Goal: Find specific page/section: Find specific page/section

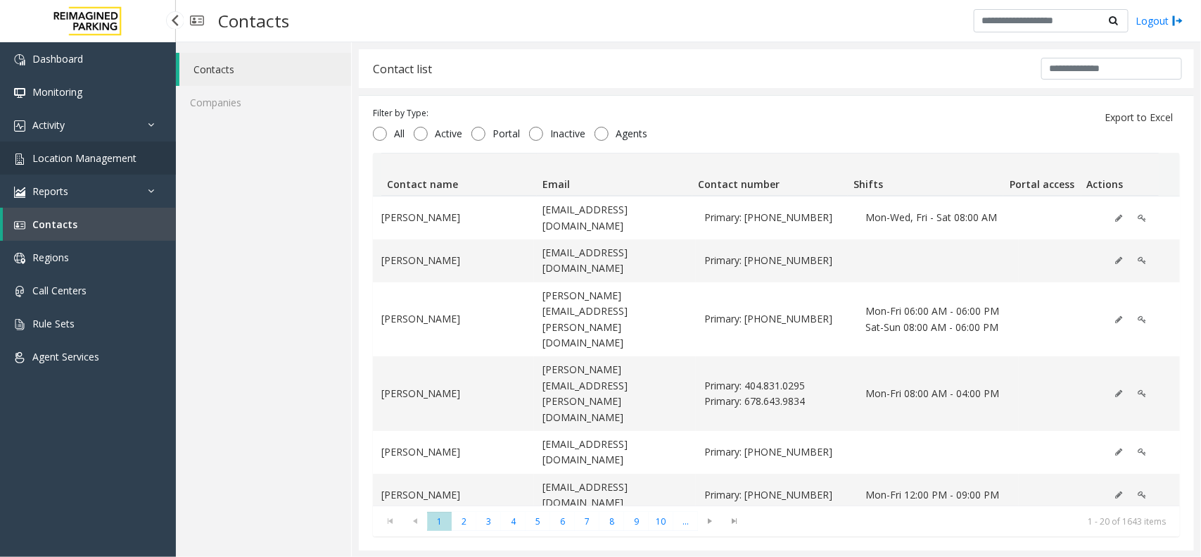
click at [143, 160] on link "Location Management" at bounding box center [88, 157] width 176 height 33
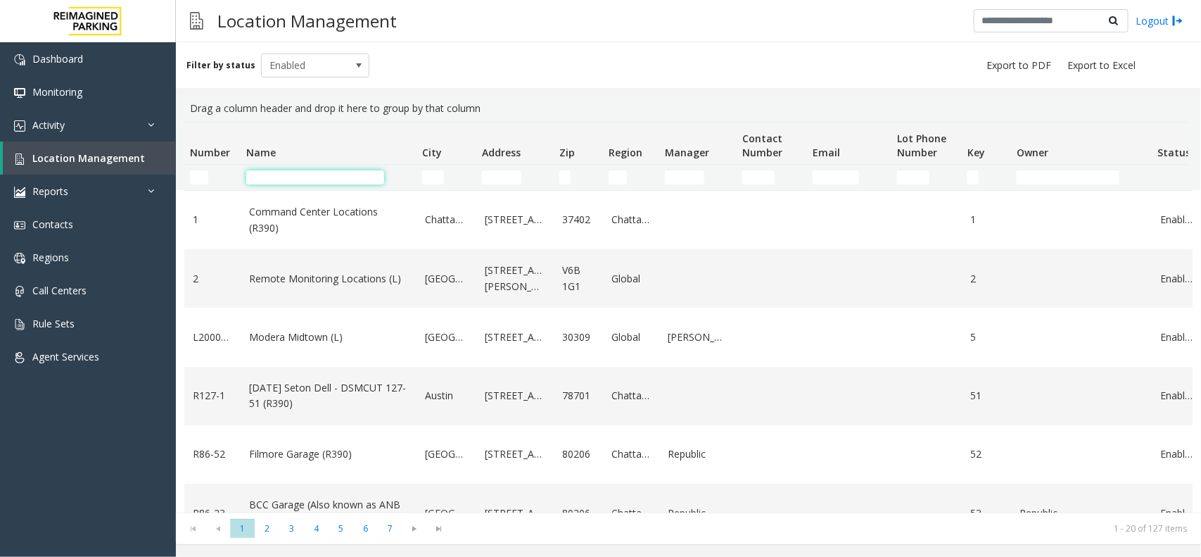
click at [327, 174] on input "Name Filter" at bounding box center [315, 177] width 138 height 14
click at [362, 177] on input "Name Filter" at bounding box center [315, 177] width 138 height 14
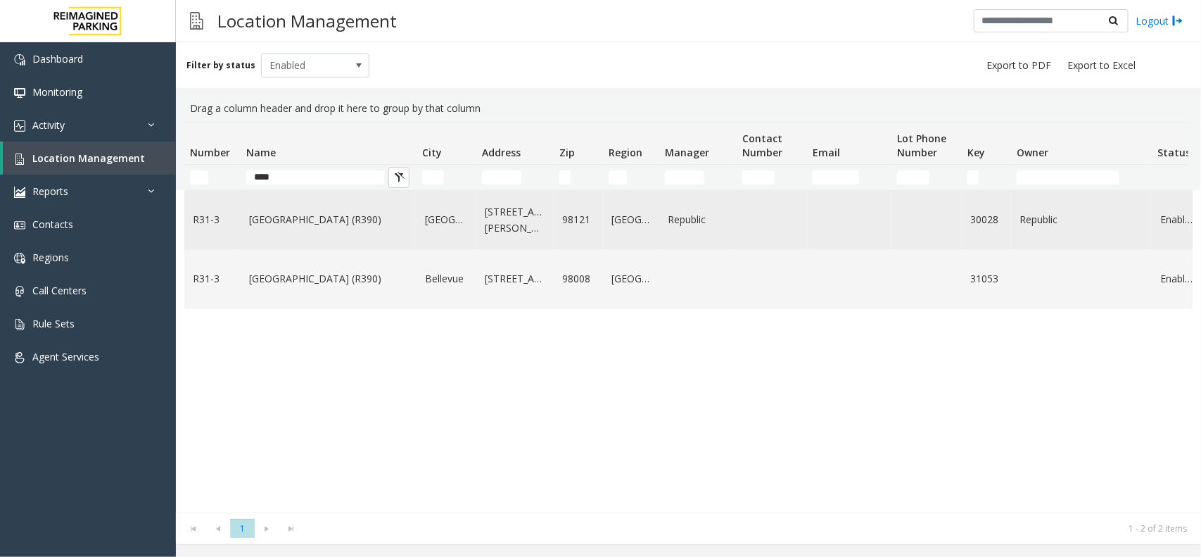
type input "****"
click at [298, 230] on td "[GEOGRAPHIC_DATA] (R390)" at bounding box center [329, 220] width 176 height 58
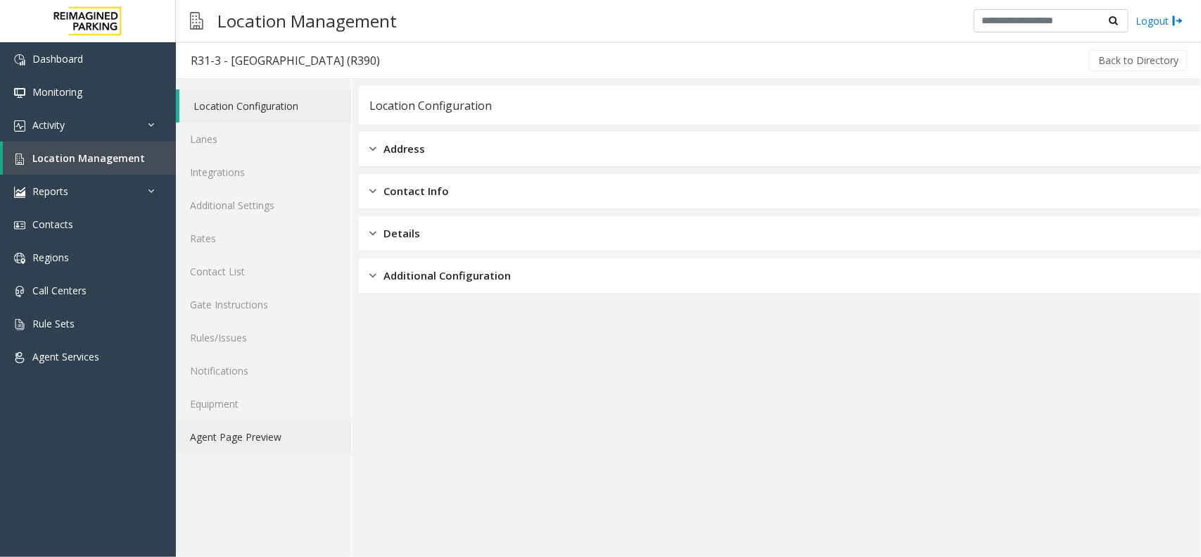
click at [275, 430] on link "Agent Page Preview" at bounding box center [263, 436] width 175 height 33
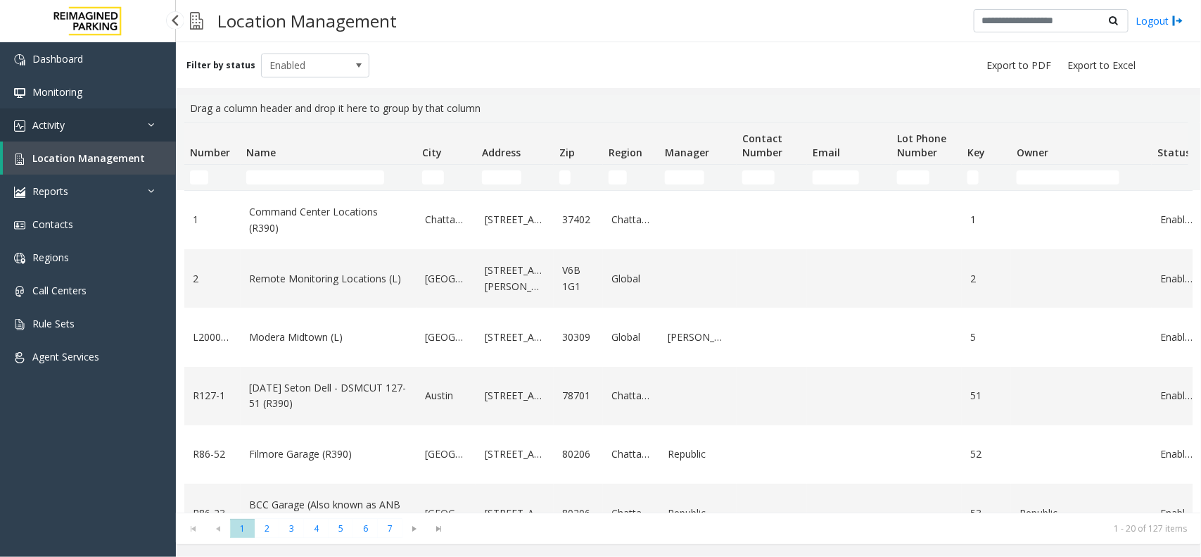
click at [118, 120] on link "Activity" at bounding box center [88, 124] width 176 height 33
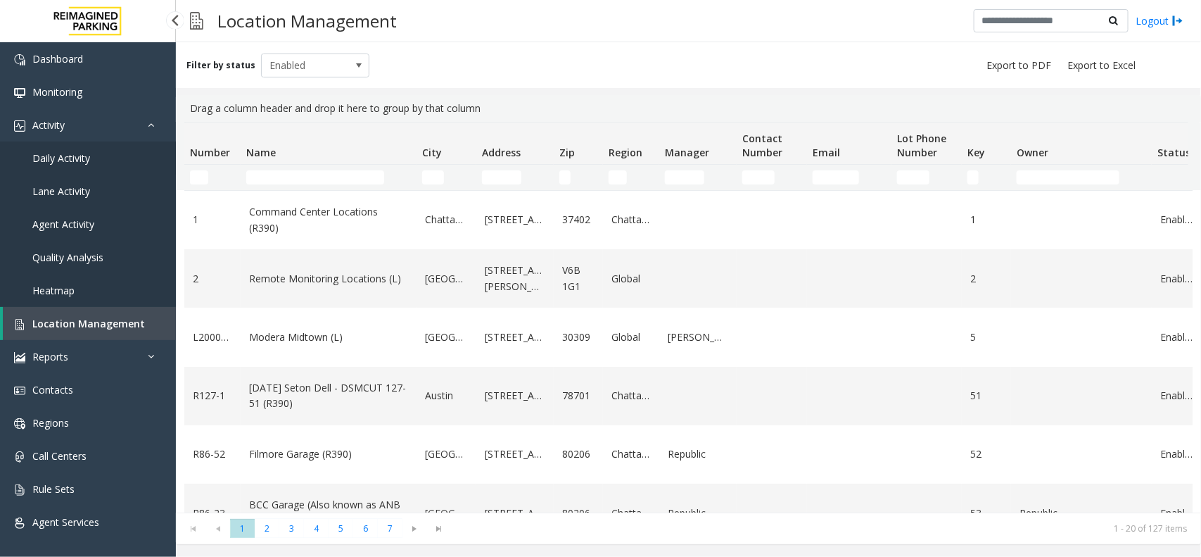
click at [118, 158] on link "Daily Activity" at bounding box center [88, 157] width 176 height 33
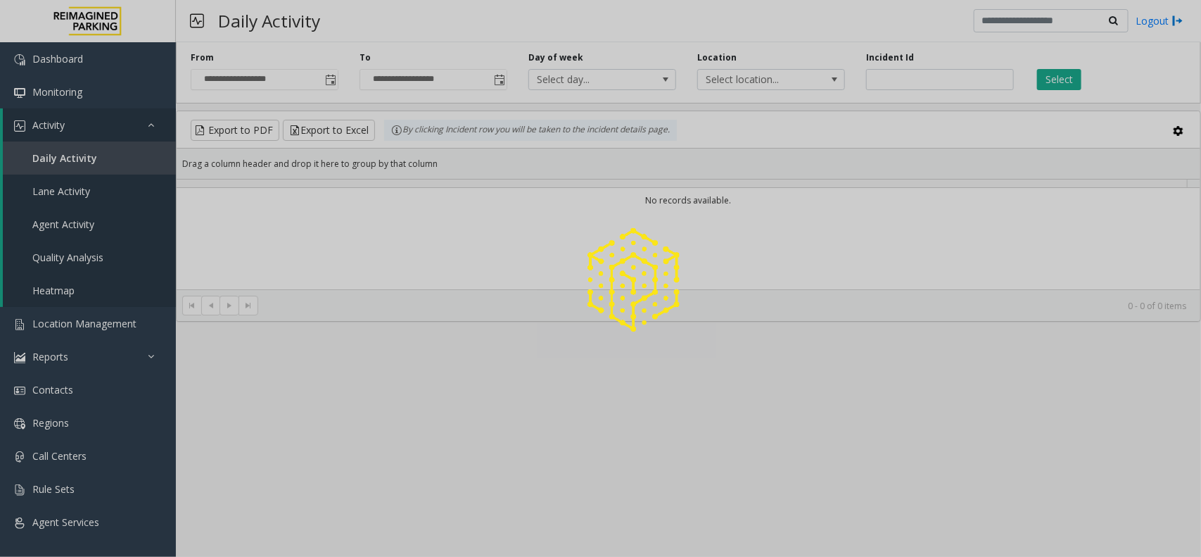
click at [118, 158] on div at bounding box center [600, 278] width 1201 height 557
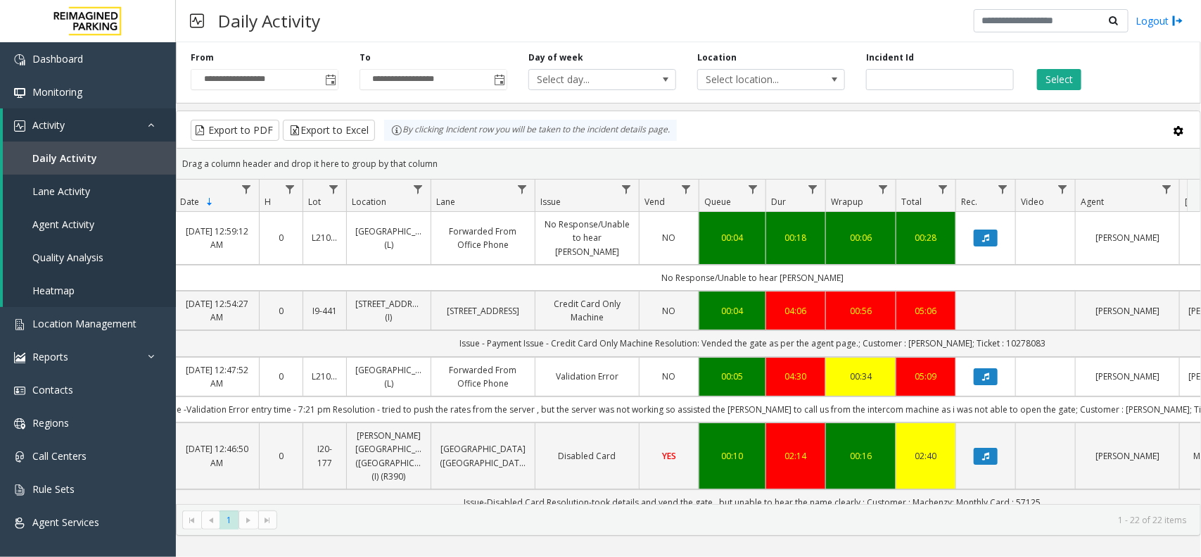
scroll to position [0, 125]
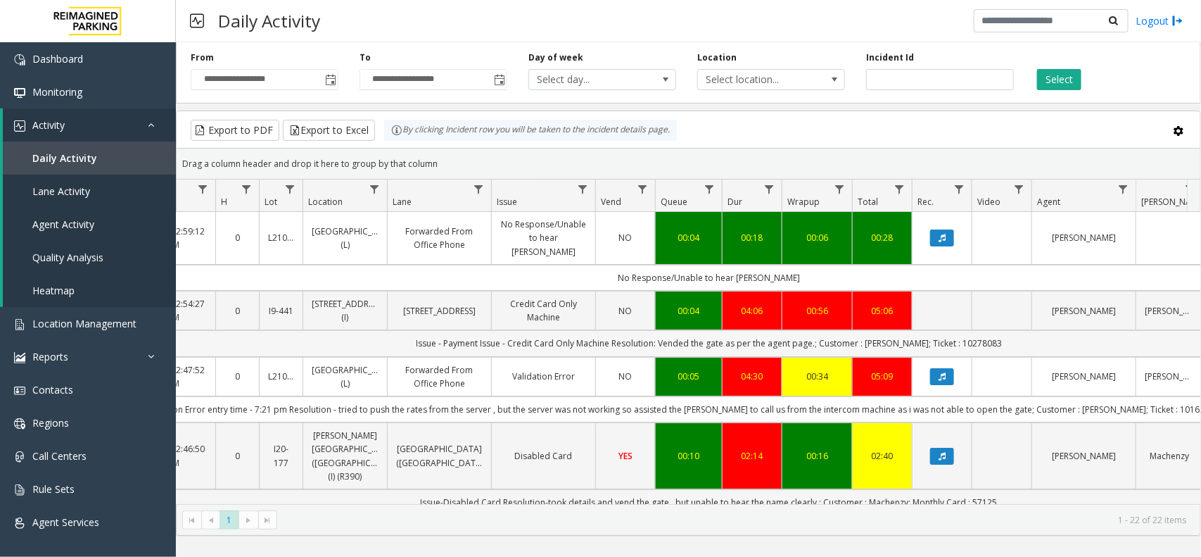
click at [901, 333] on td "Issue - Payment Issue - Credit Card Only Machine Resolution: Vended the gate as…" at bounding box center [709, 343] width 1269 height 26
click at [969, 330] on td "Issue - Payment Issue - Credit Card Only Machine Resolution: Vended the gate as…" at bounding box center [709, 343] width 1269 height 26
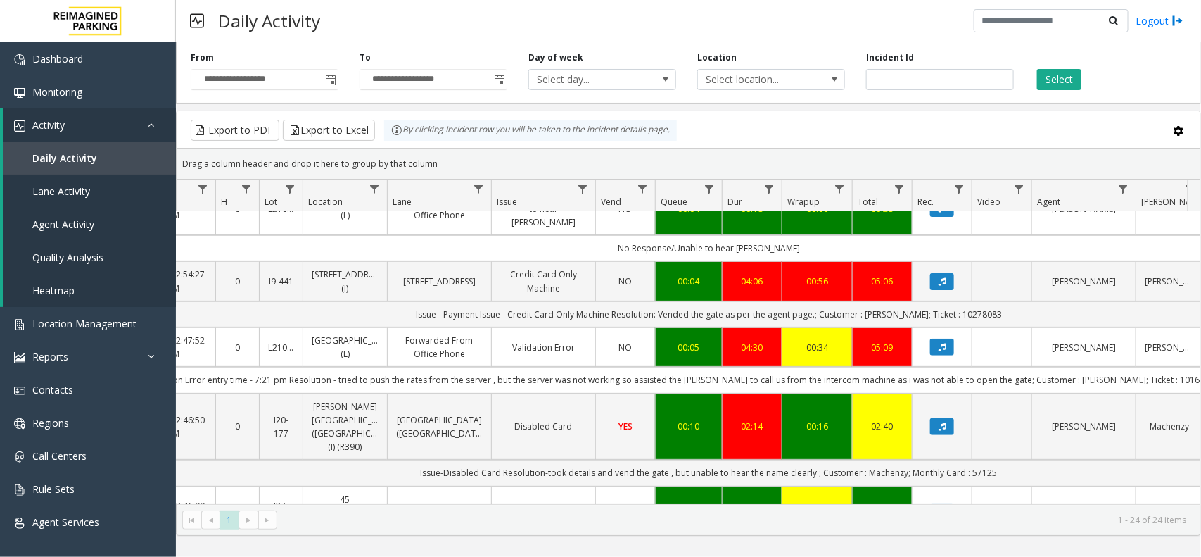
scroll to position [176, 125]
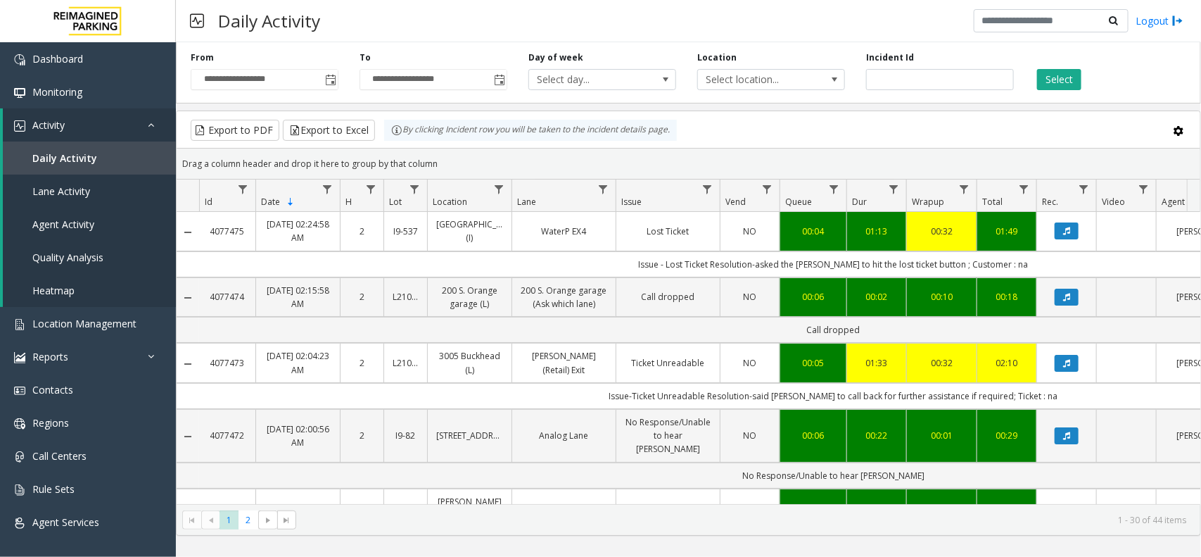
scroll to position [176, 125]
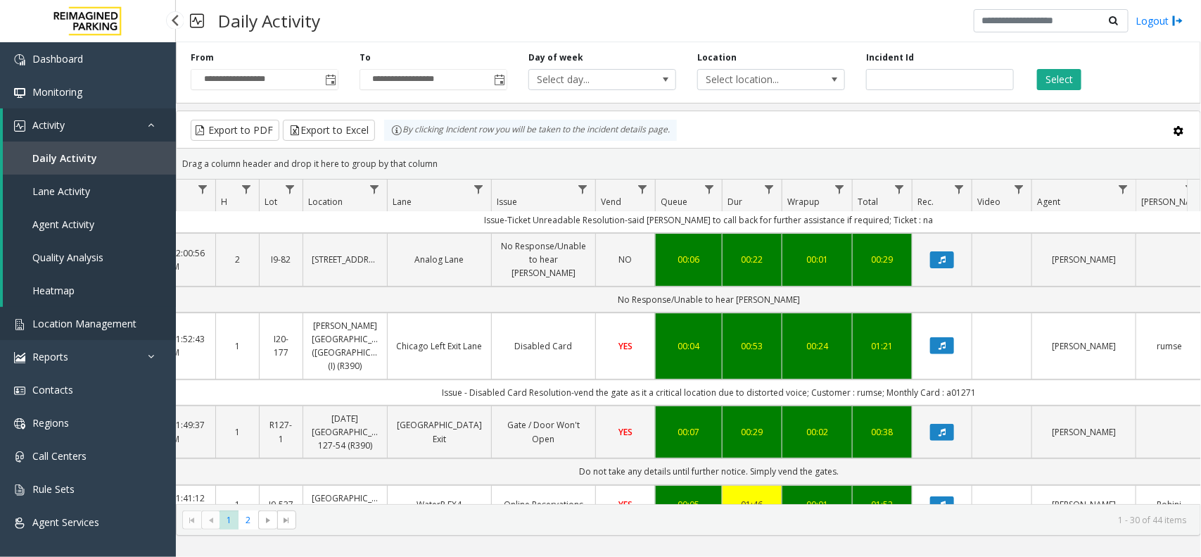
click at [51, 325] on span "Location Management" at bounding box center [84, 323] width 104 height 13
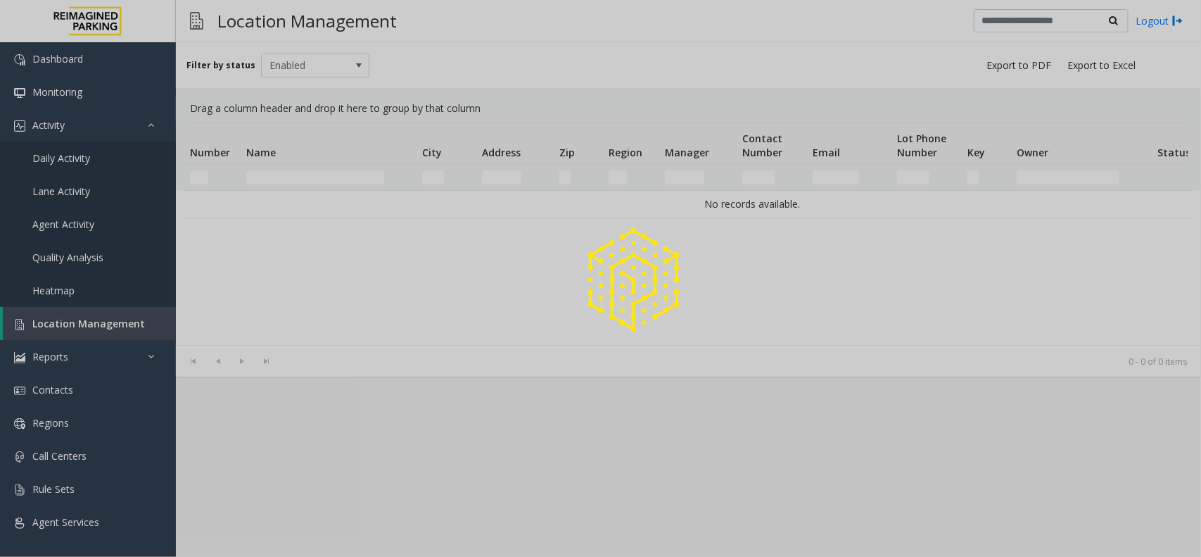
click at [297, 179] on div at bounding box center [600, 278] width 1201 height 557
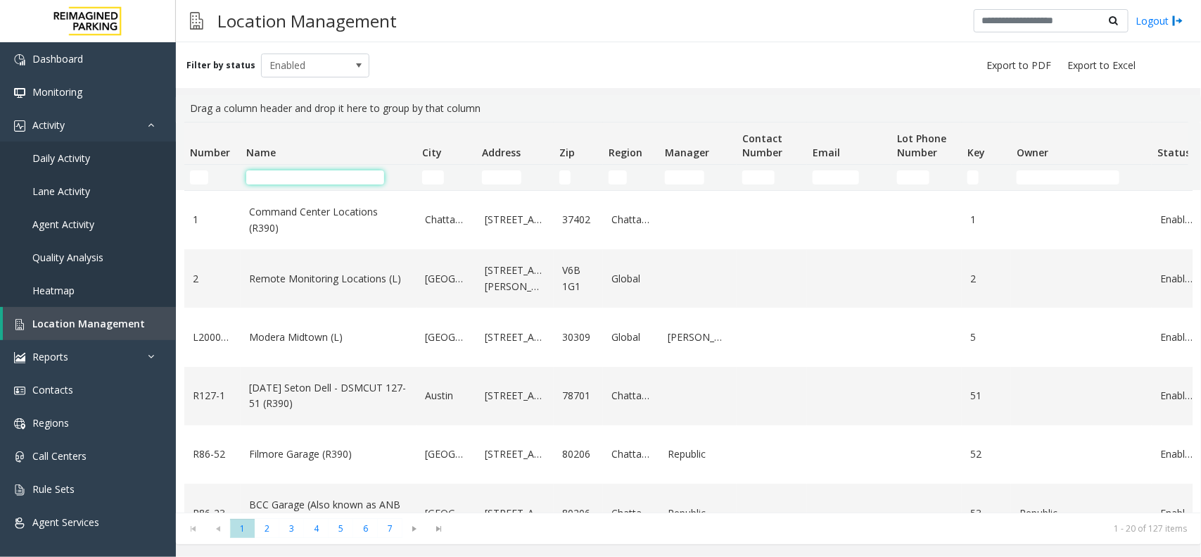
click at [297, 179] on input "Name Filter" at bounding box center [315, 177] width 138 height 14
type input "*"
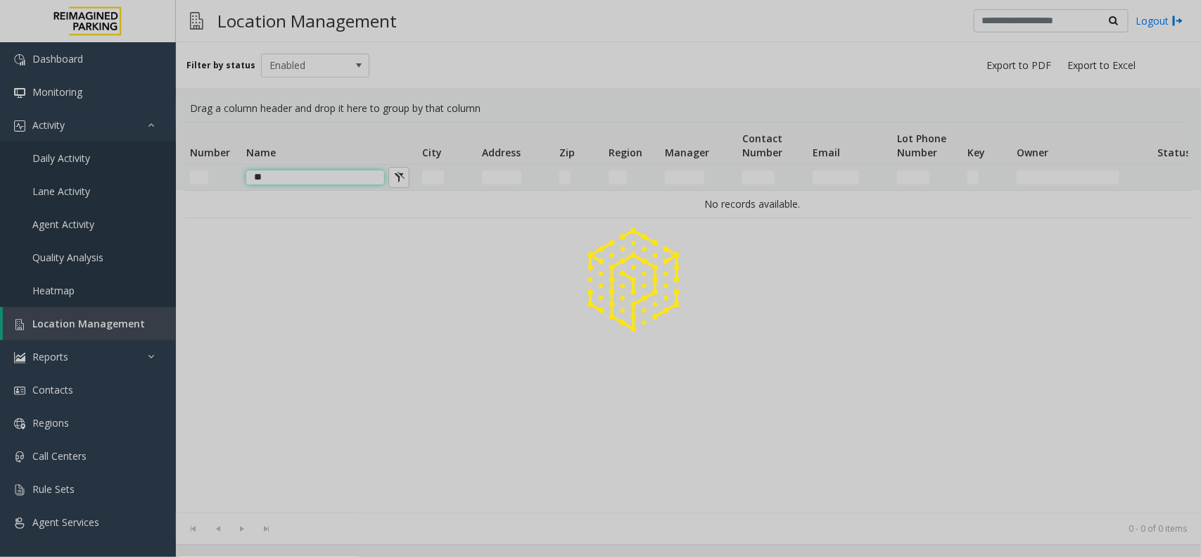
type input "*"
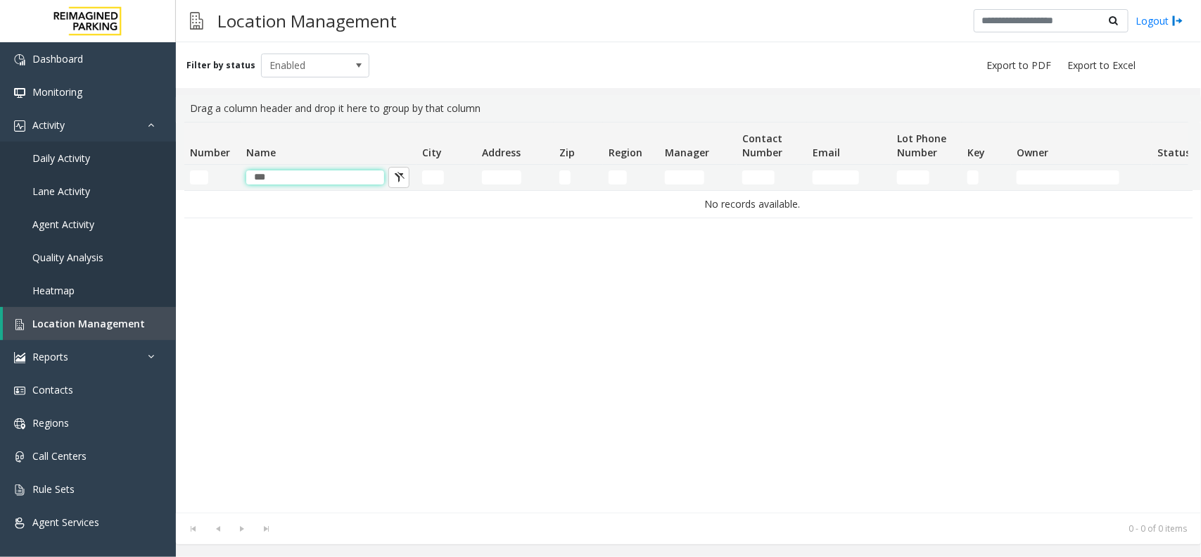
type input "***"
drag, startPoint x: 0, startPoint y: 0, endPoint x: 370, endPoint y: 170, distance: 407.2
click at [370, 170] on input "***" at bounding box center [315, 177] width 138 height 14
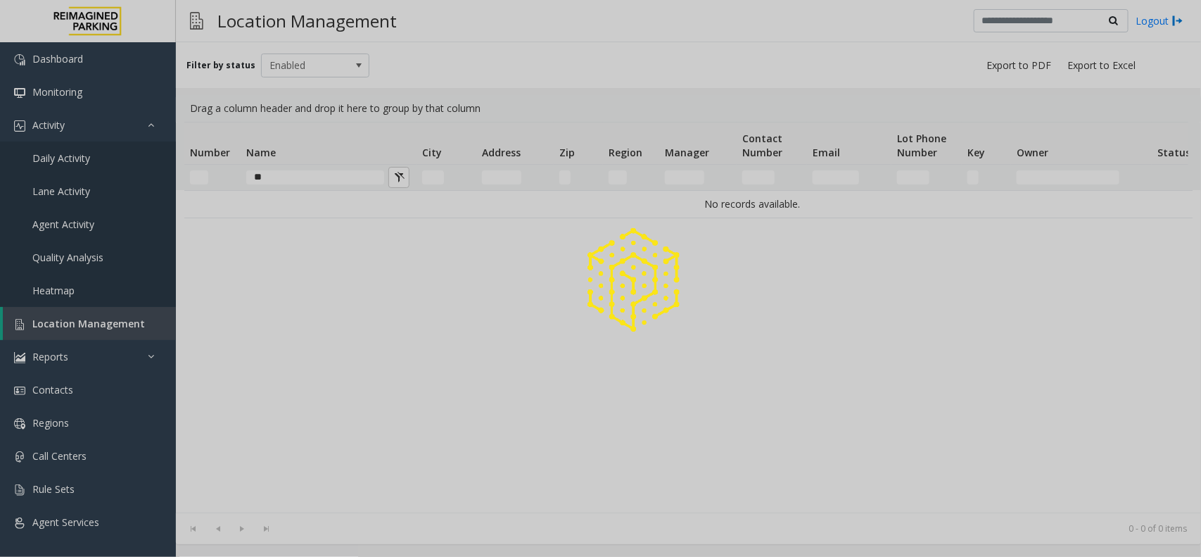
type input "*"
